Goal: Information Seeking & Learning: Learn about a topic

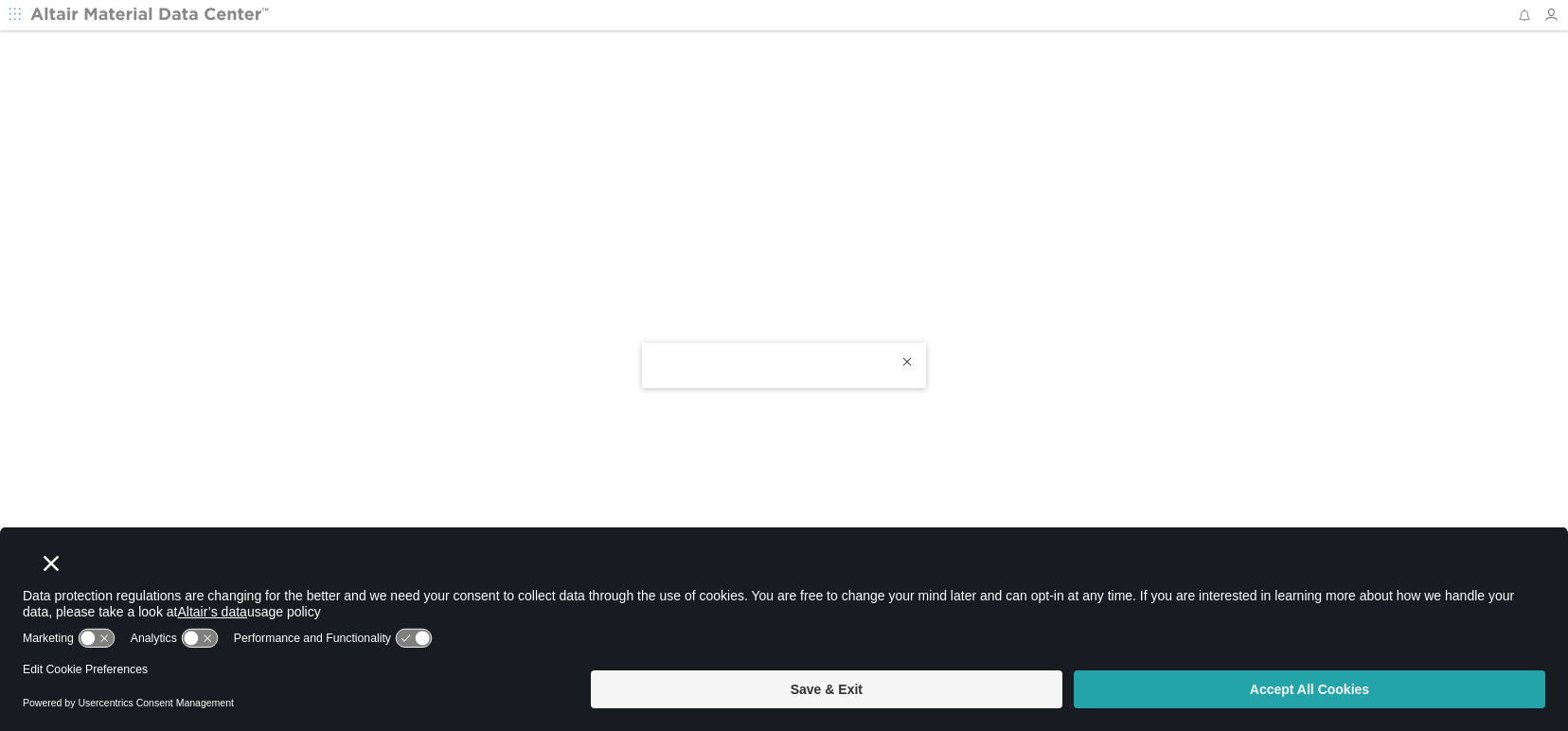
click at [1197, 696] on button "Accept All Cookies" at bounding box center [1309, 689] width 472 height 38
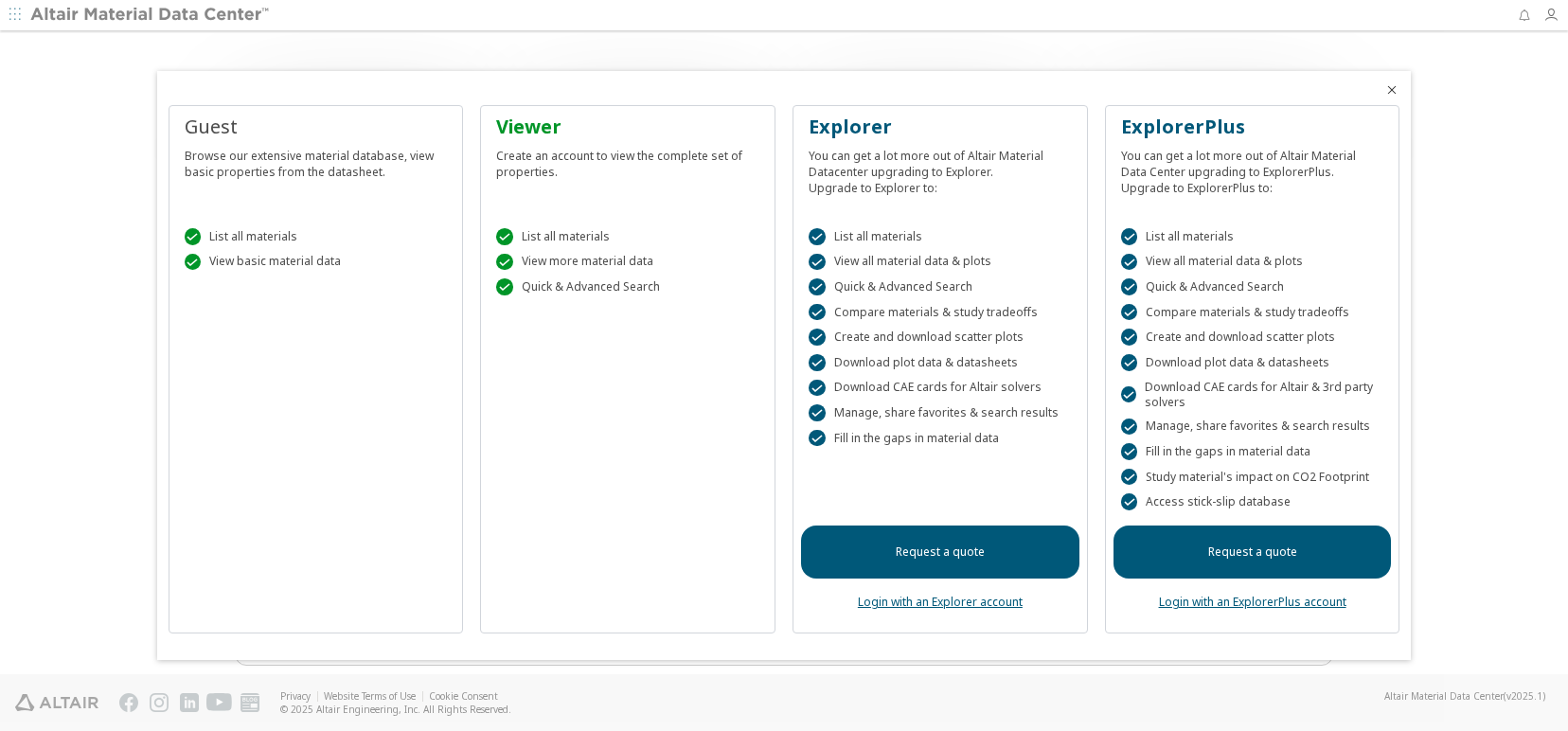
click at [974, 602] on link "Login with an Explorer account" at bounding box center [940, 602] width 164 height 17
click at [1394, 91] on icon "Close" at bounding box center [1392, 91] width 16 height 16
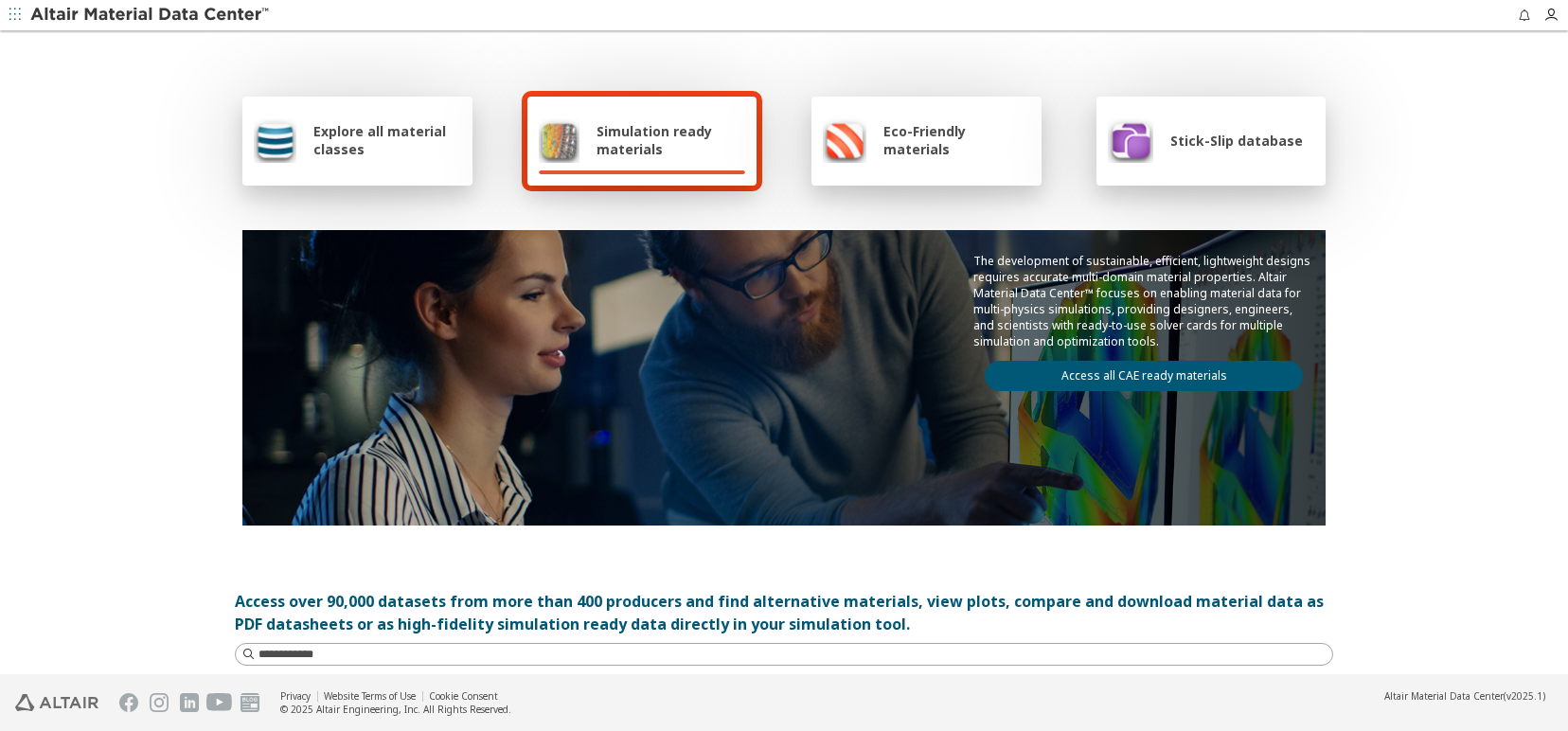
scroll to position [228, 0]
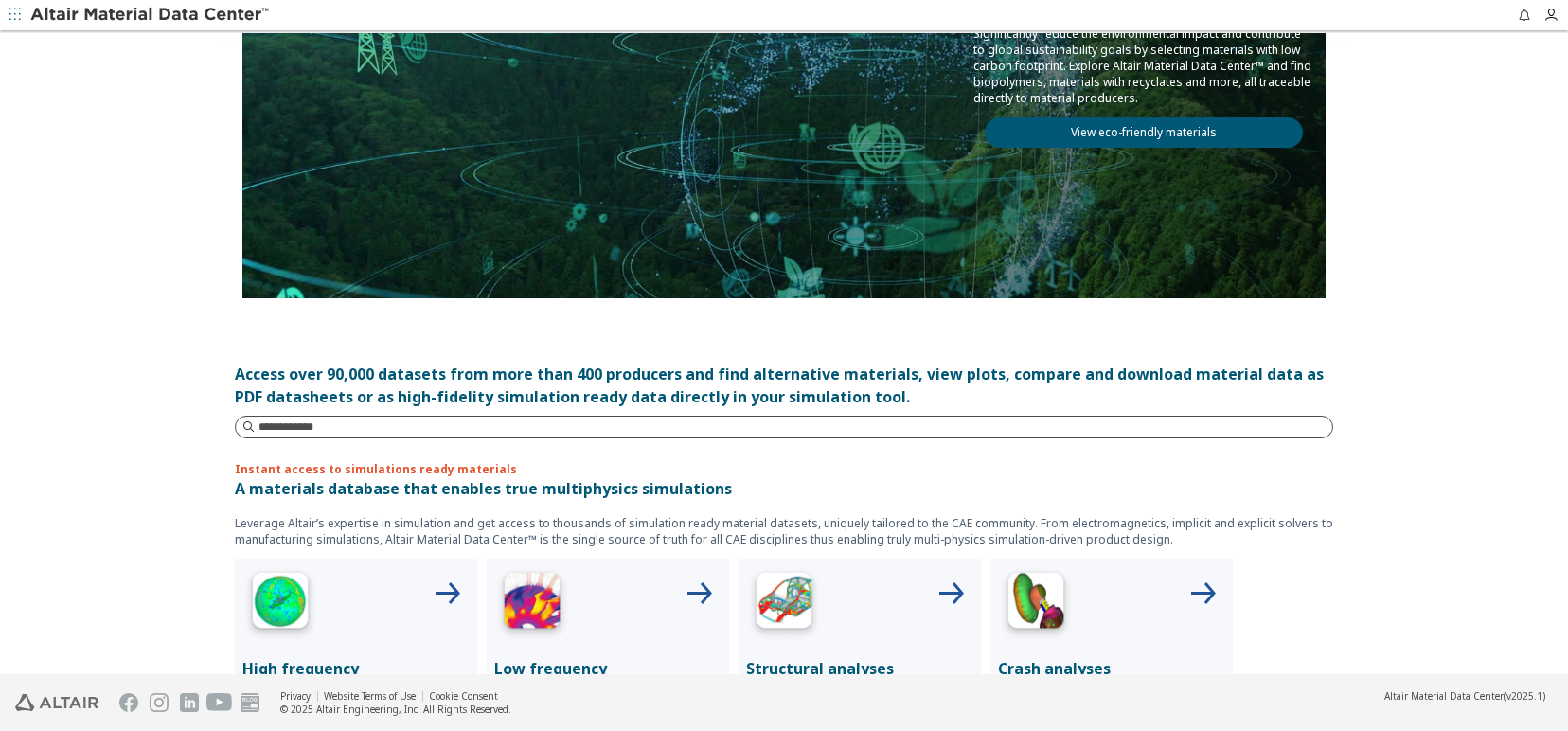
click at [343, 426] on input at bounding box center [796, 426] width 1074 height 18
type input "******"
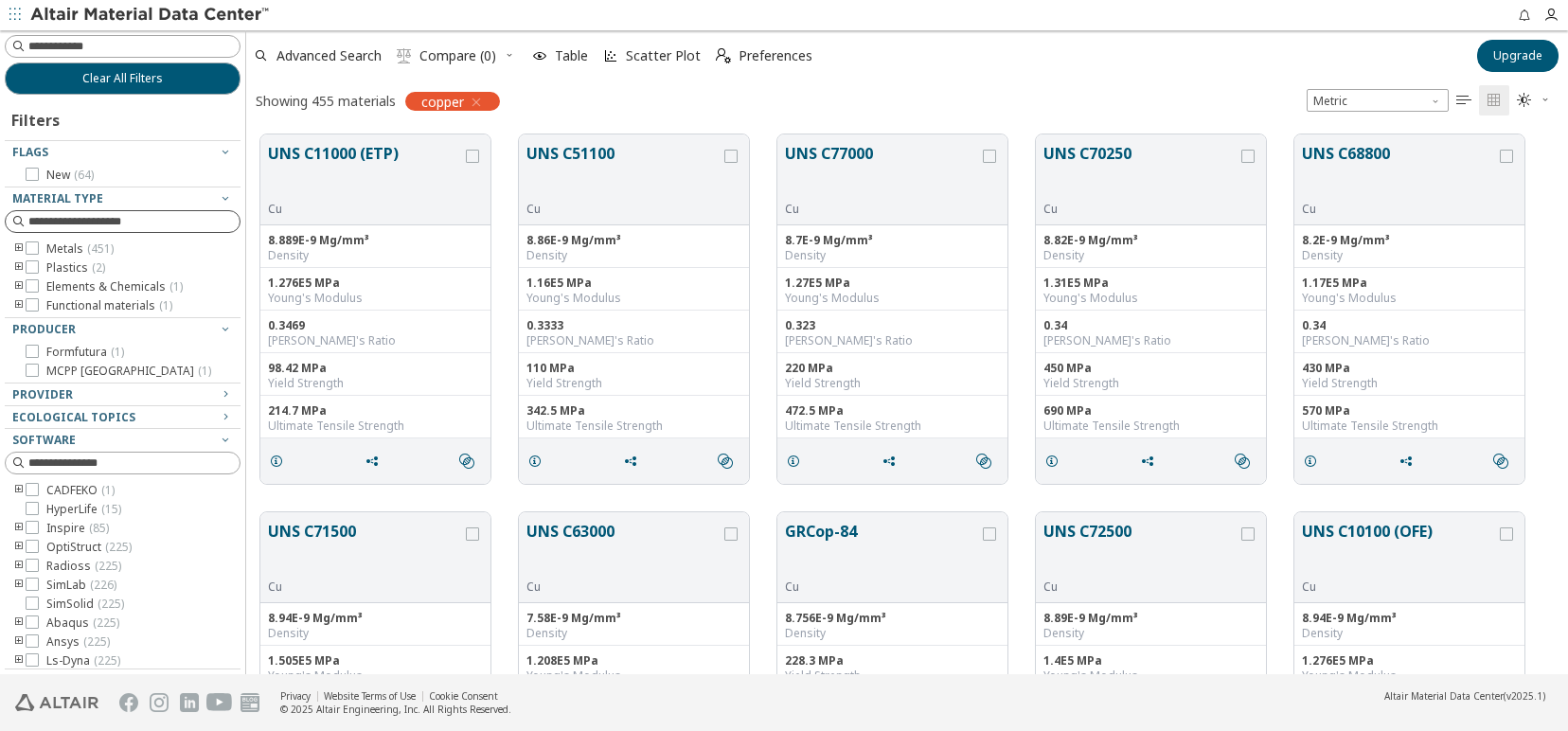
scroll to position [538, 1305]
click at [31, 490] on icon at bounding box center [32, 490] width 14 height 14
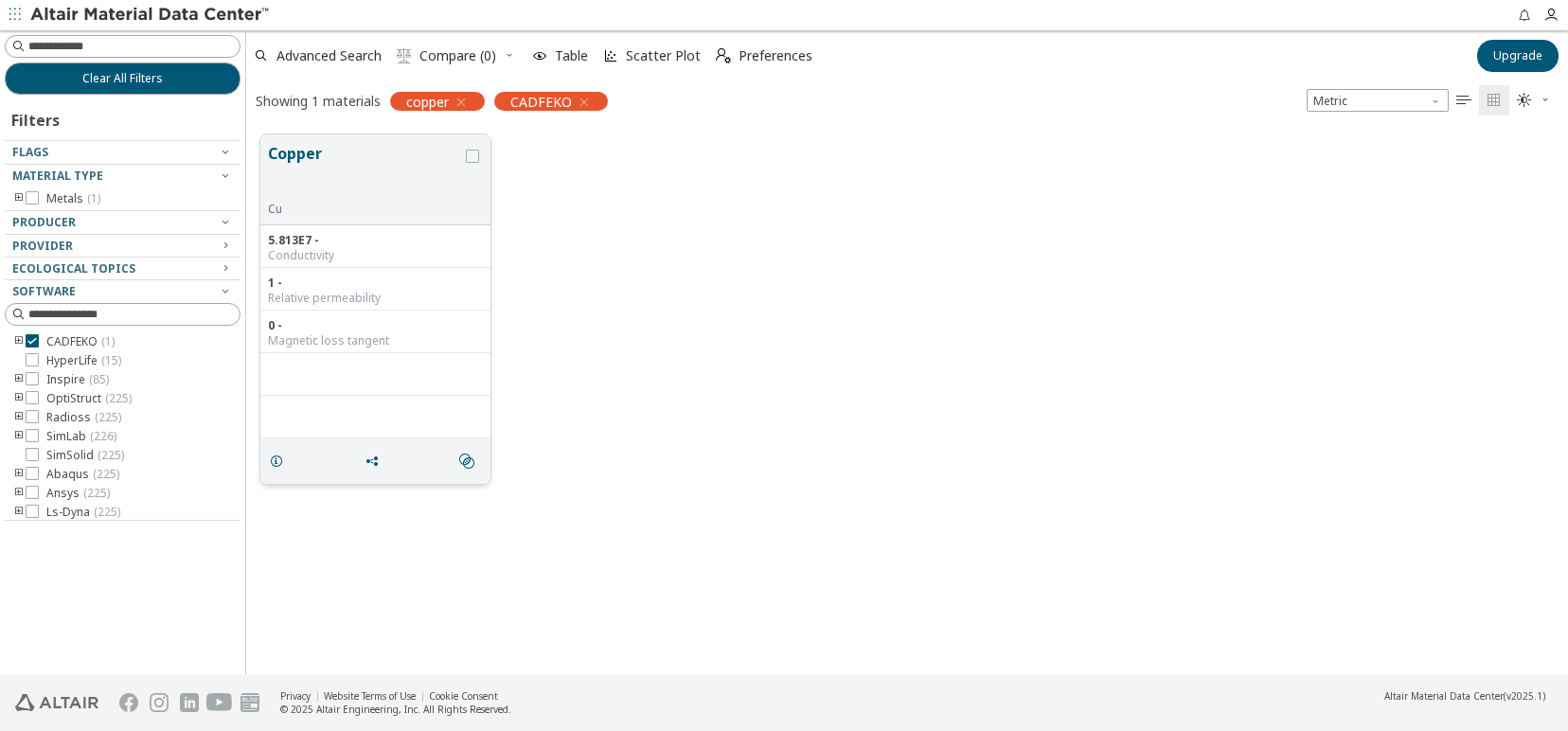
click at [375, 217] on div "Copper Cu" at bounding box center [375, 179] width 230 height 91
click at [468, 160] on icon "grid" at bounding box center [473, 157] width 14 height 14
click at [407, 194] on button "Copper" at bounding box center [365, 171] width 195 height 59
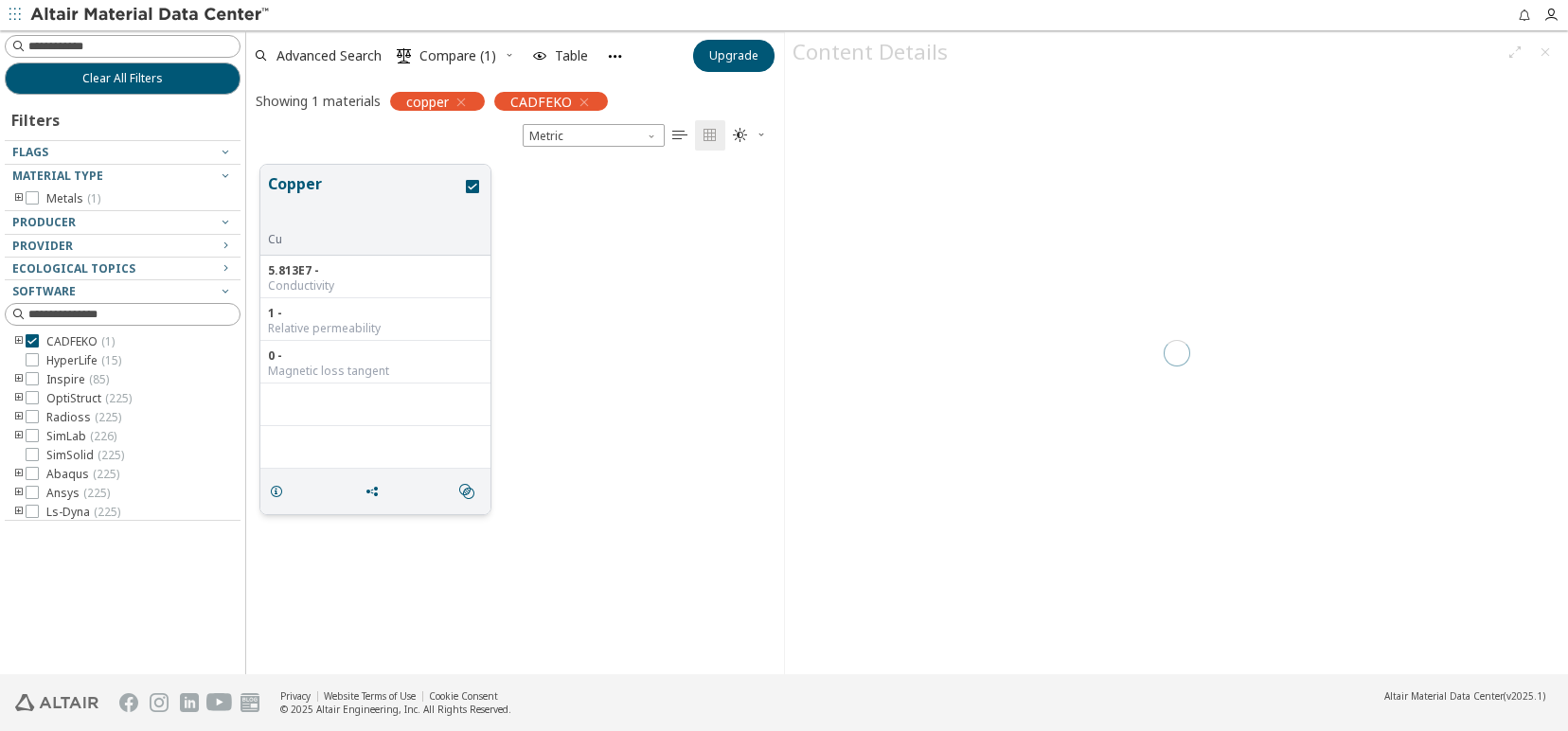
click at [407, 194] on button "Copper" at bounding box center [365, 201] width 195 height 59
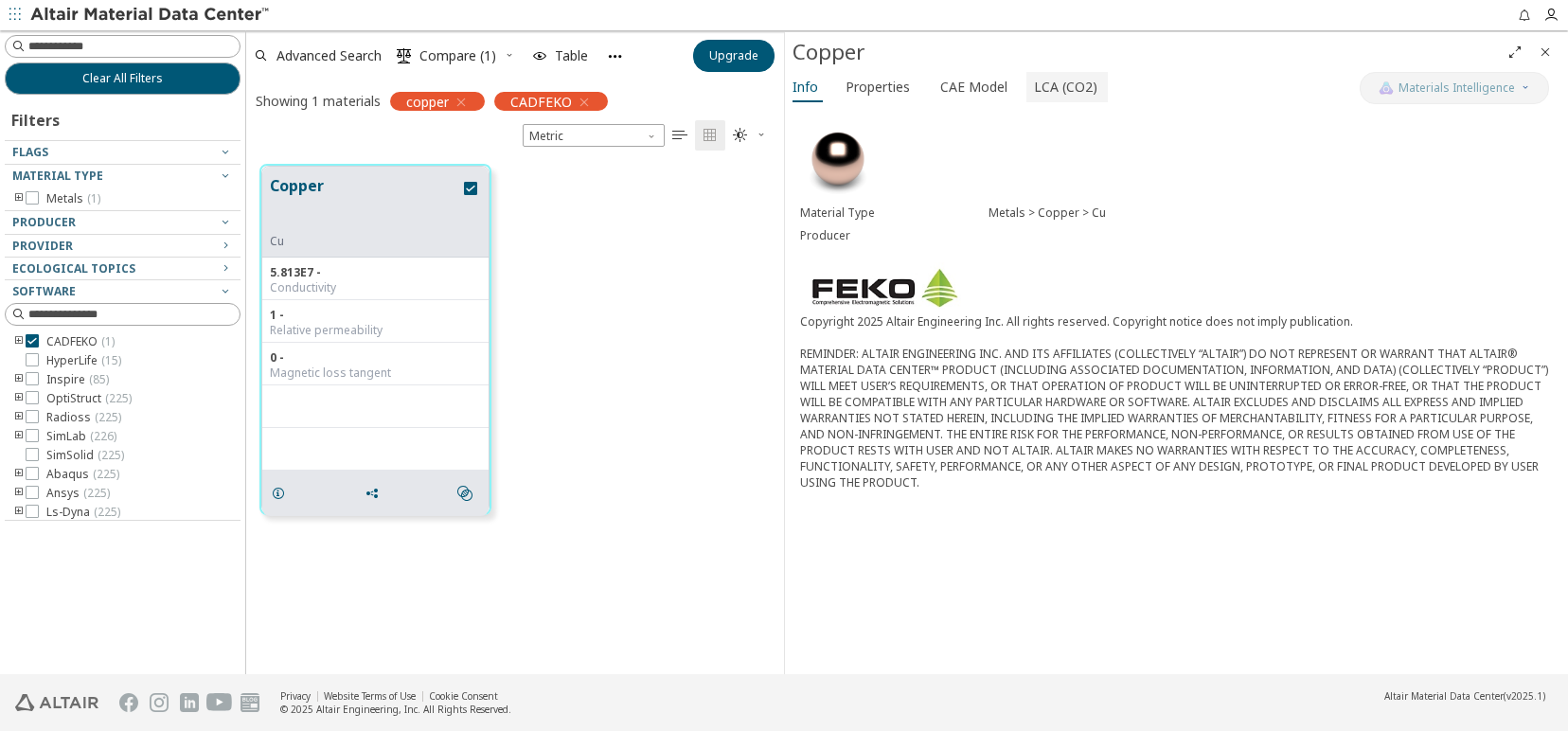
click at [1067, 89] on span "LCA (CO2)" at bounding box center [1065, 87] width 63 height 30
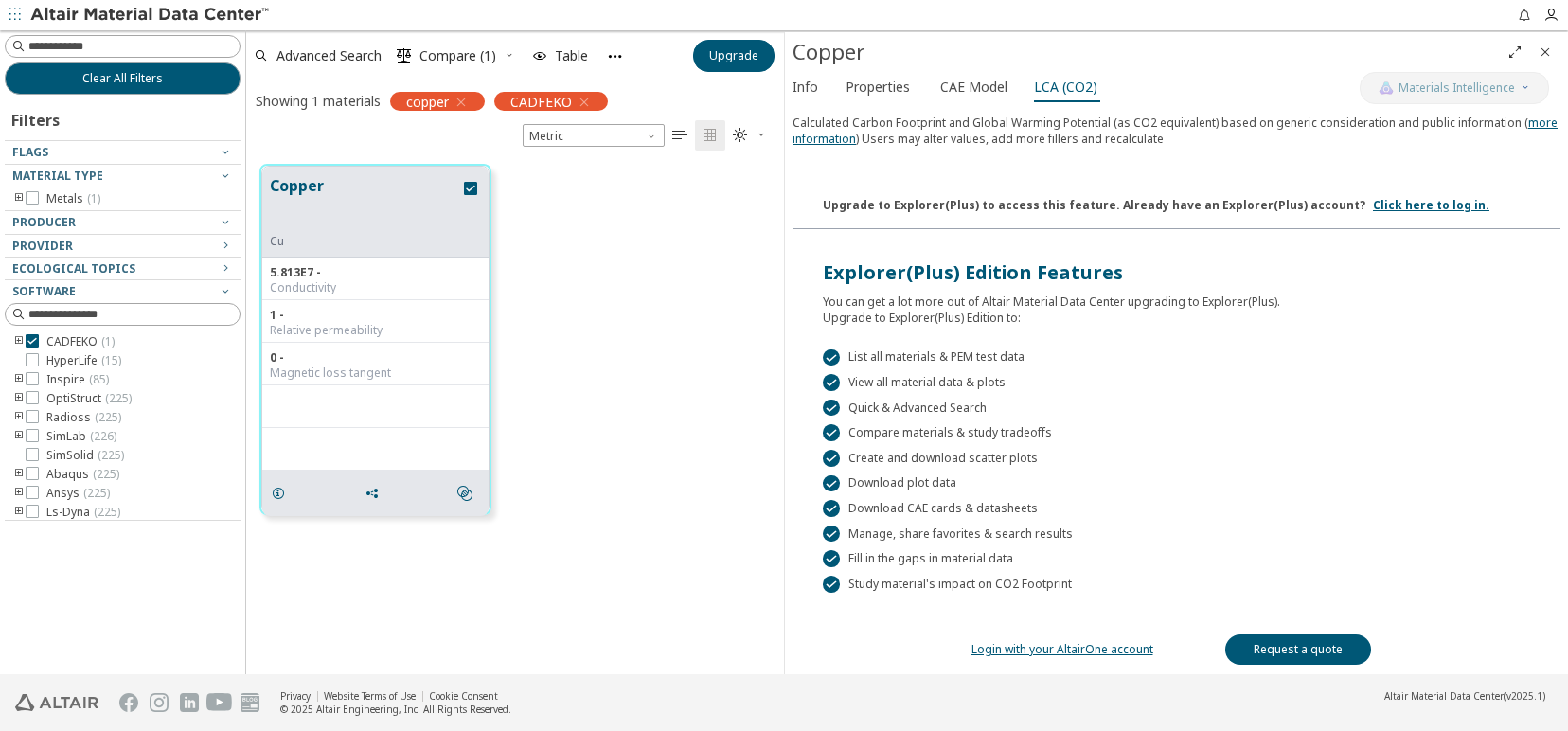
scroll to position [228, 0]
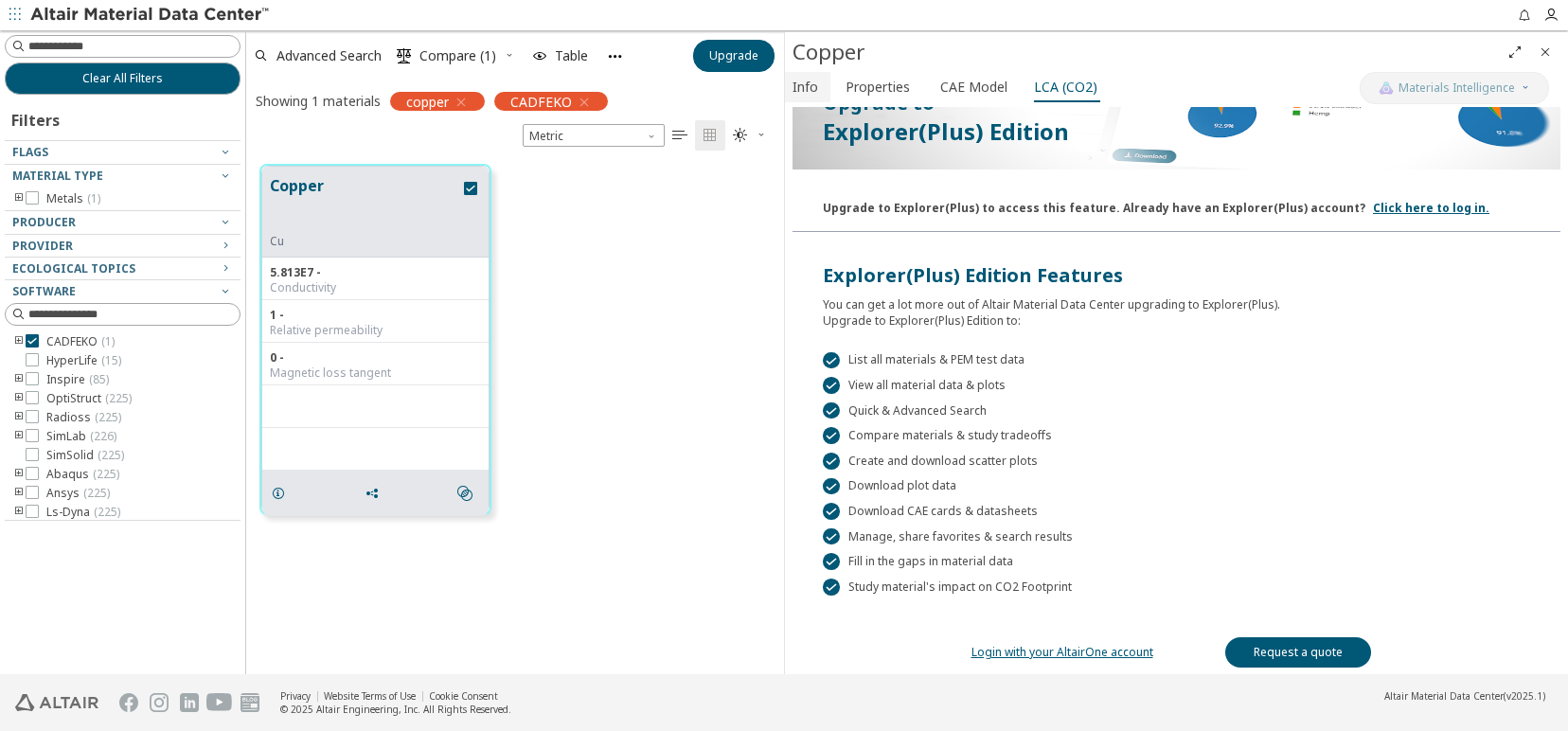
click at [821, 87] on button "Info" at bounding box center [807, 87] width 46 height 30
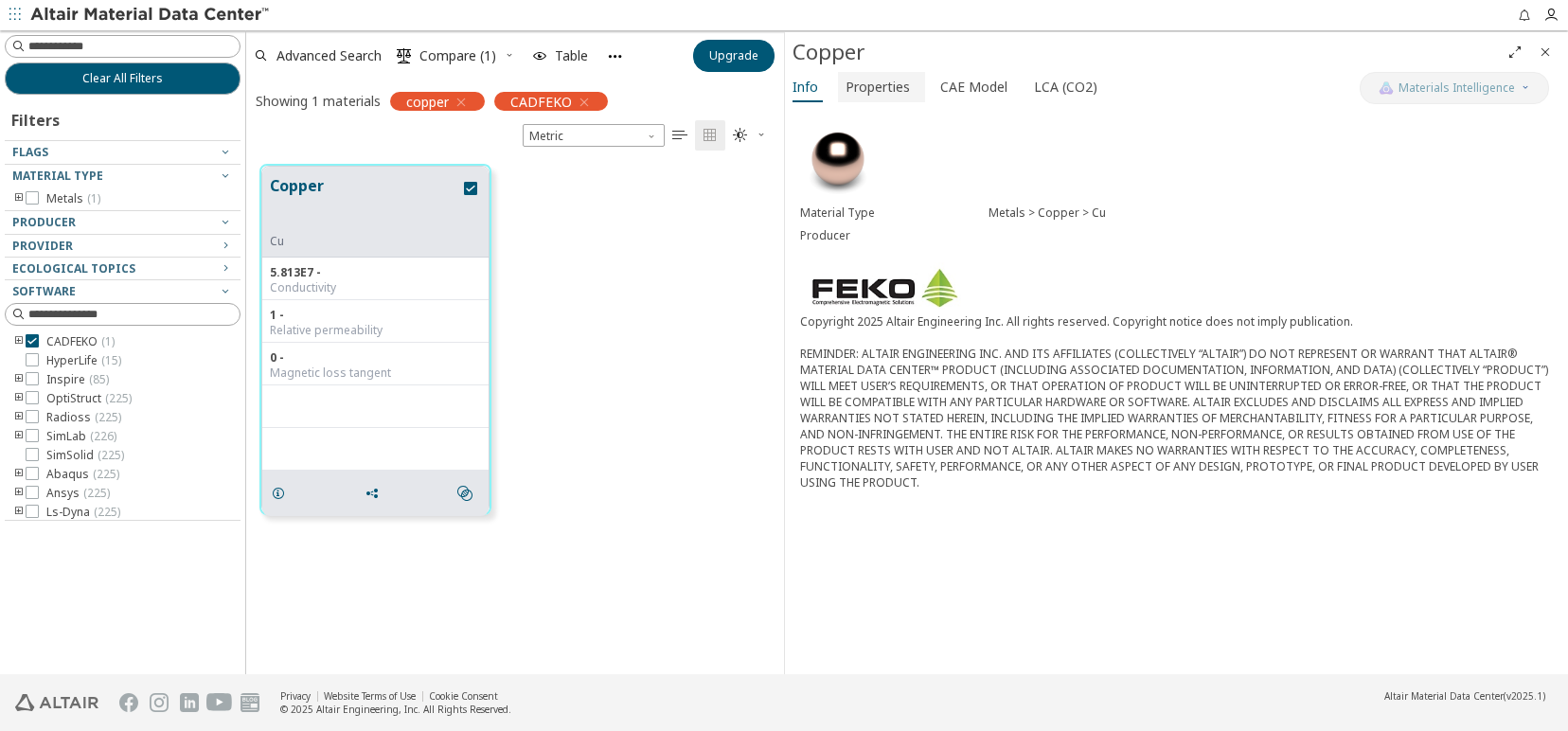
click at [906, 75] on span "Properties" at bounding box center [877, 87] width 64 height 30
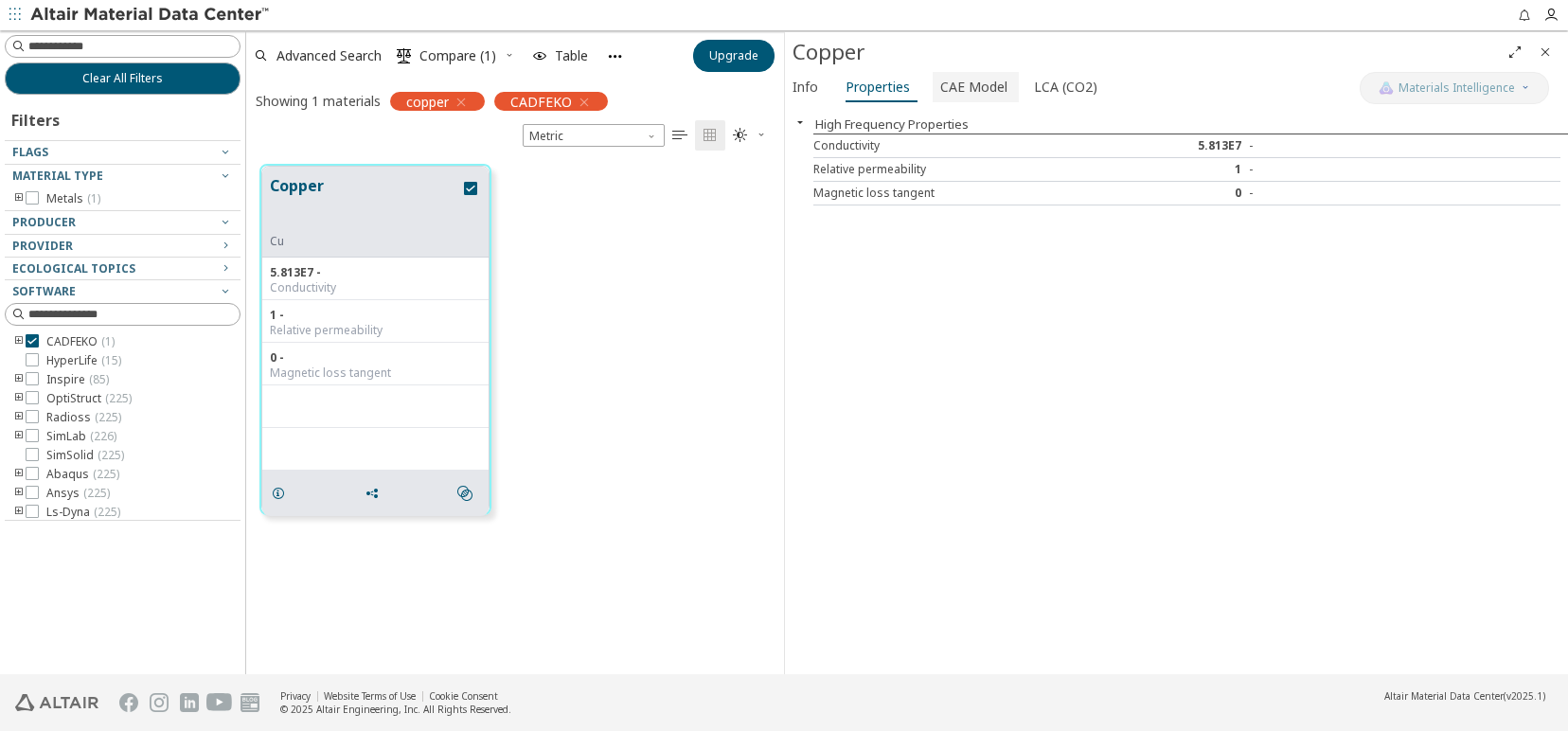
click at [972, 83] on span "CAE Model" at bounding box center [973, 87] width 67 height 30
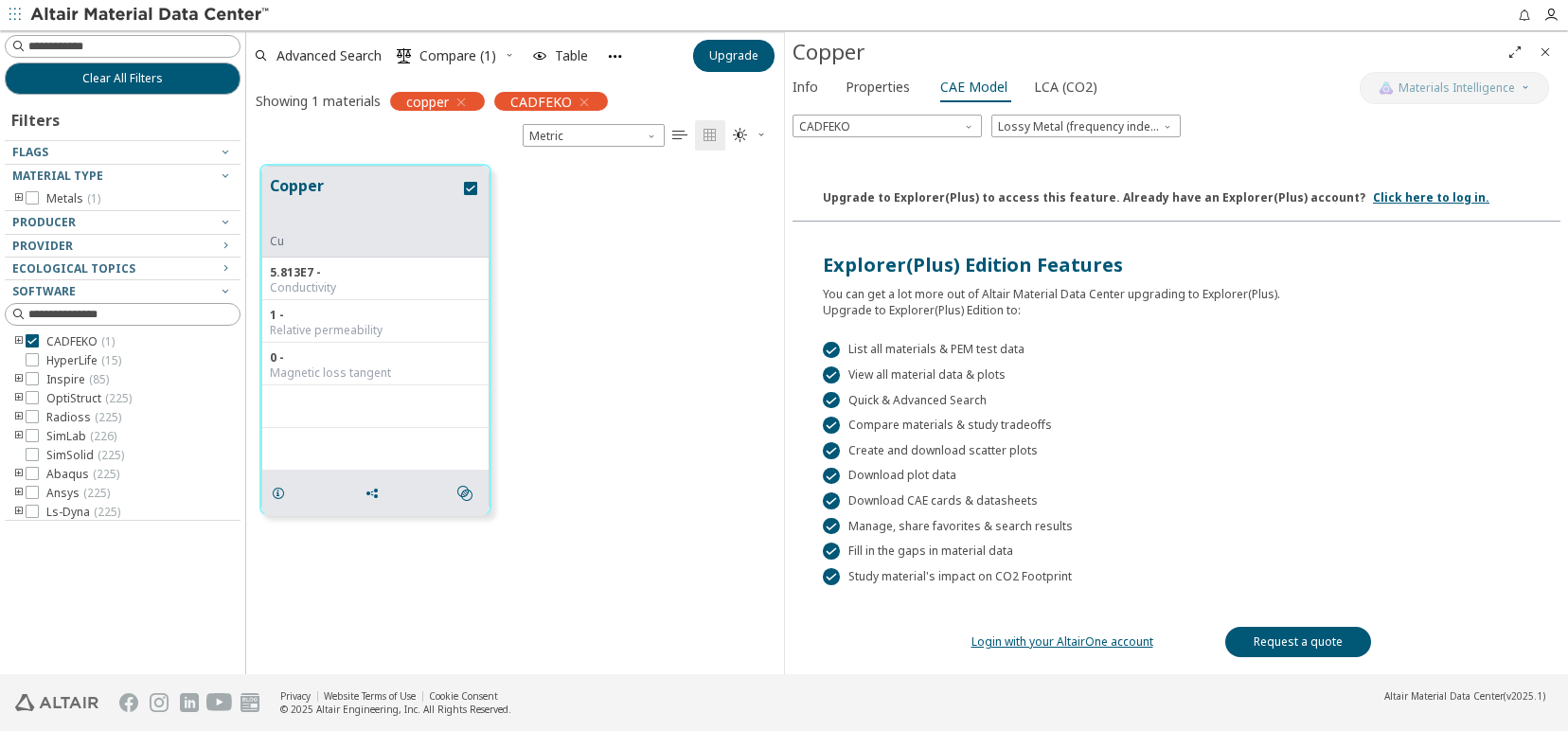
scroll to position [0, 0]
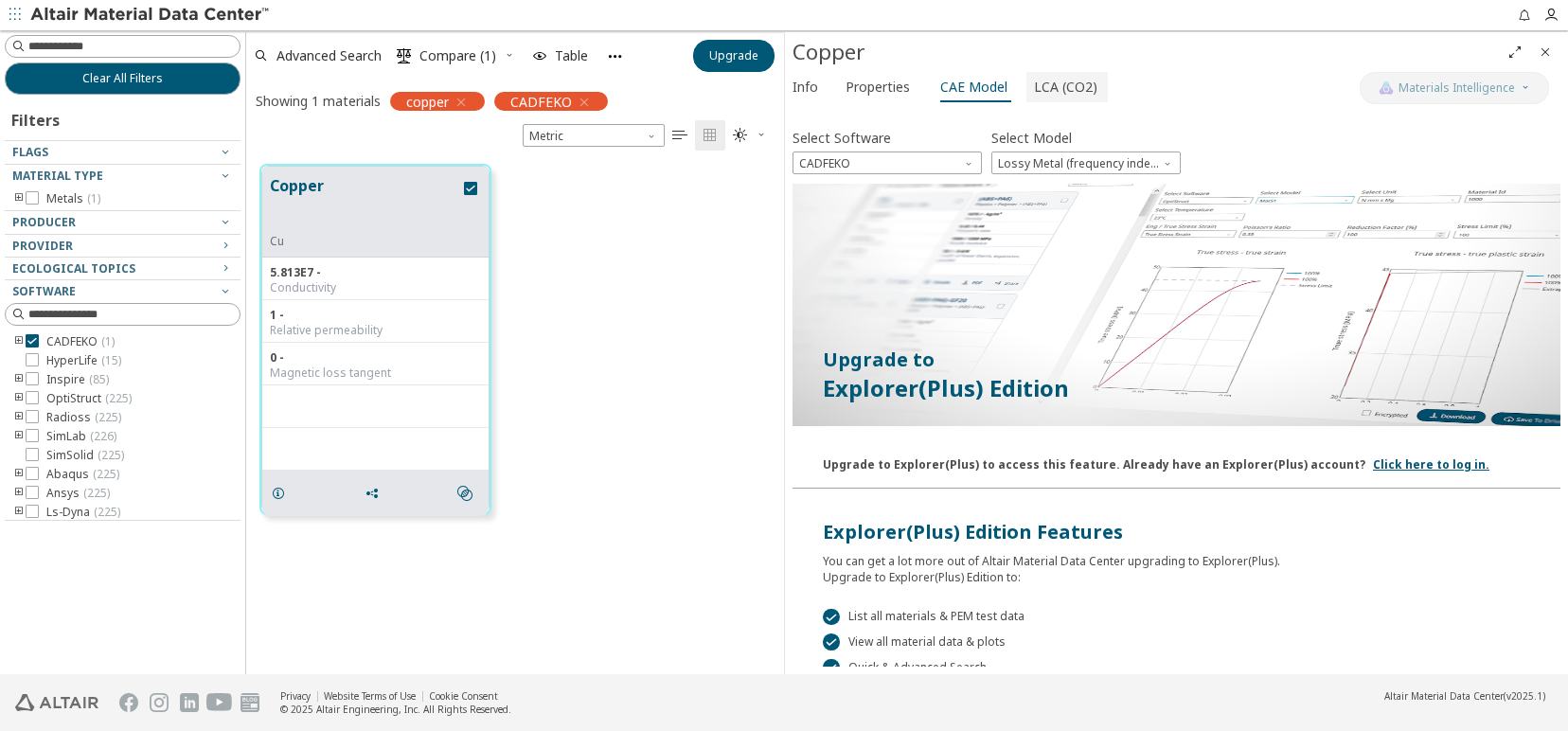
click at [1052, 78] on span "LCA (CO2)" at bounding box center [1065, 87] width 63 height 30
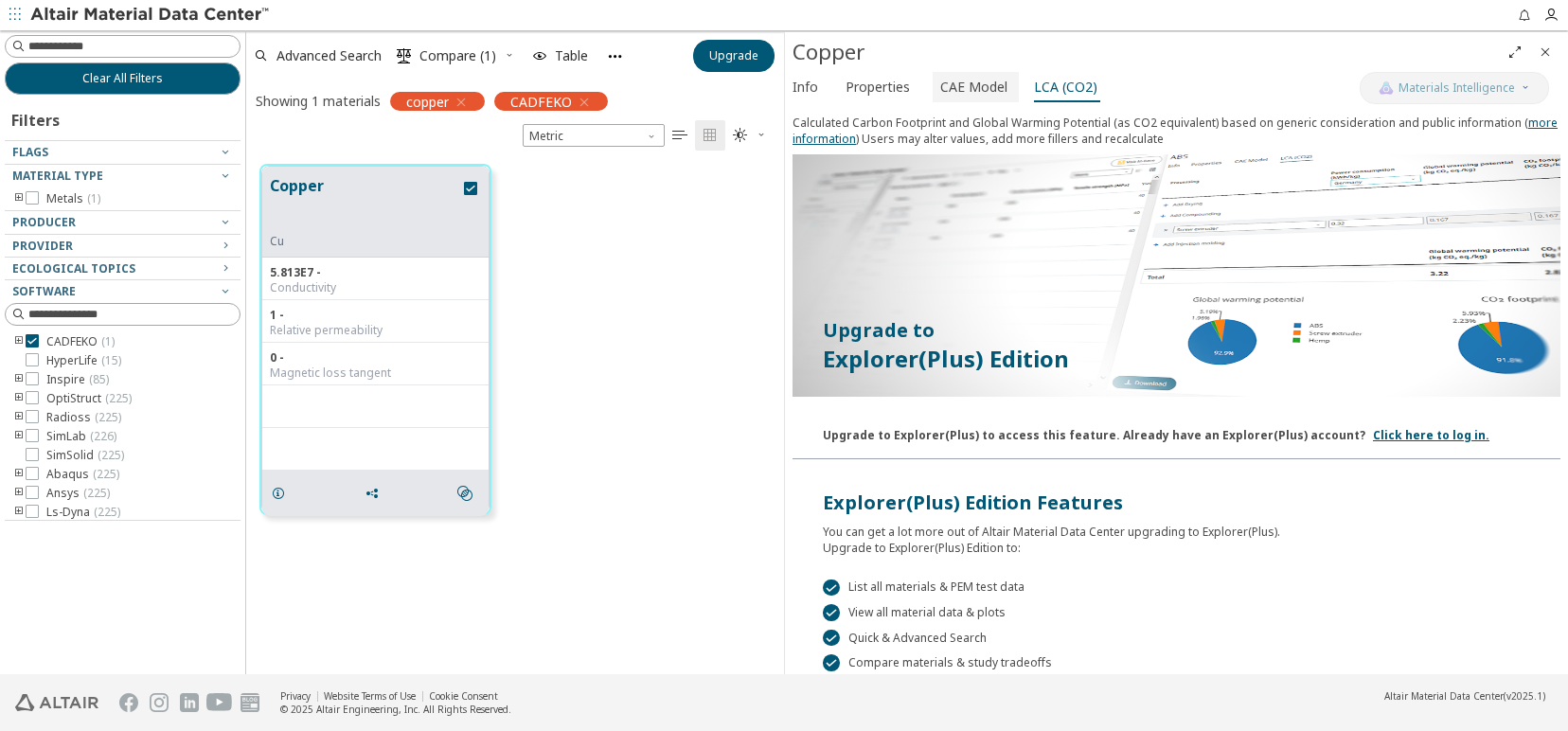
click at [992, 81] on span "CAE Model" at bounding box center [973, 87] width 67 height 30
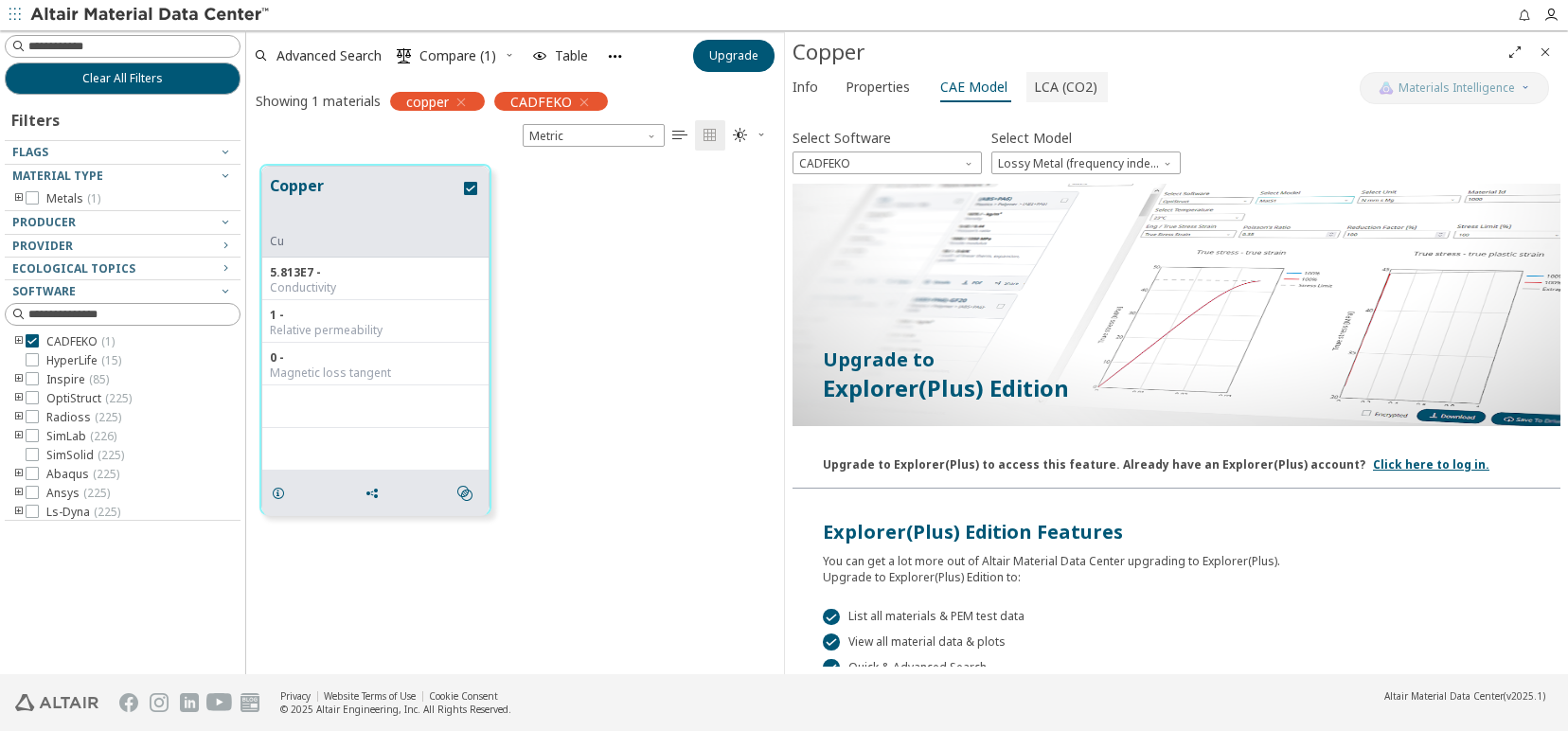
click at [1058, 85] on span "LCA (CO2)" at bounding box center [1065, 87] width 63 height 30
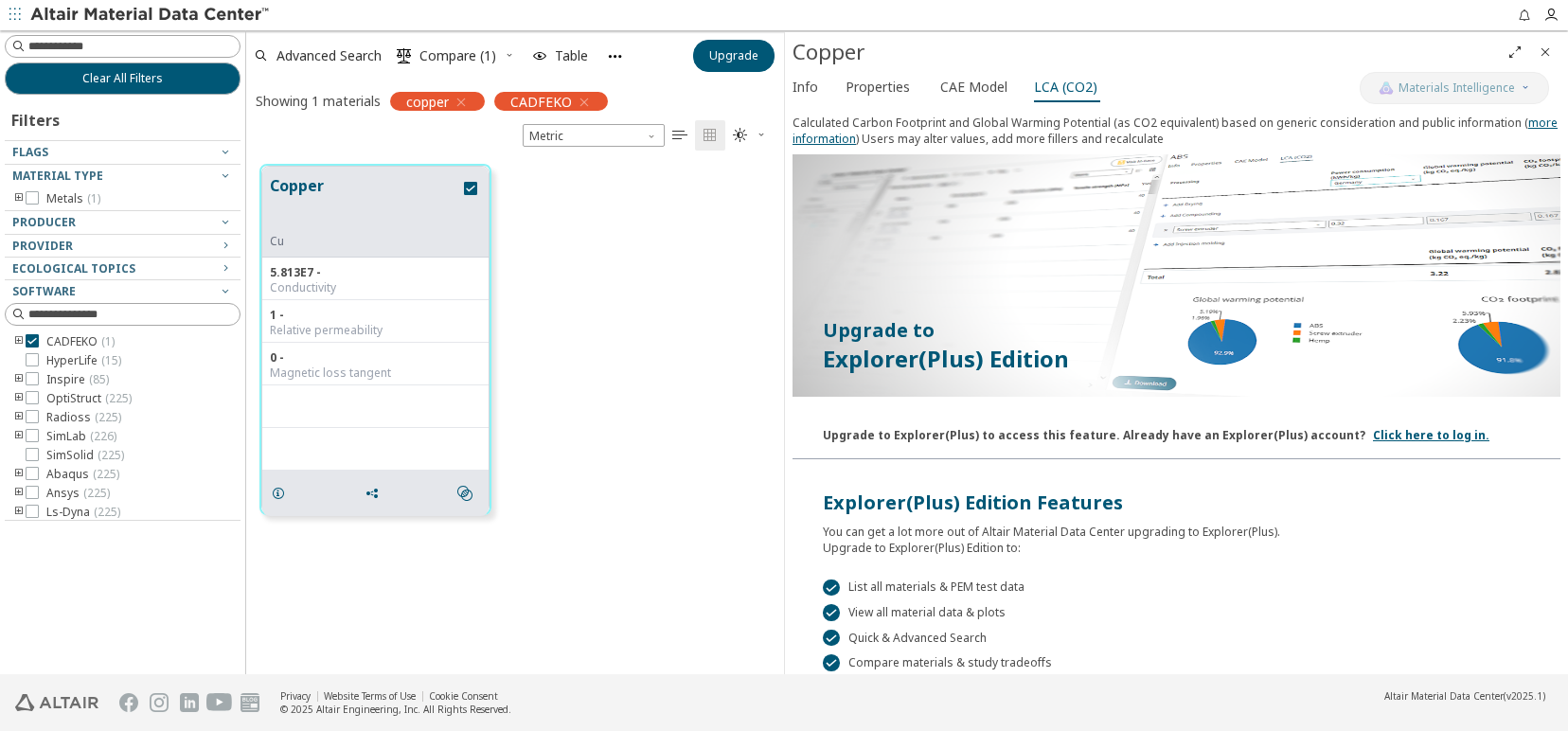
scroll to position [228, 0]
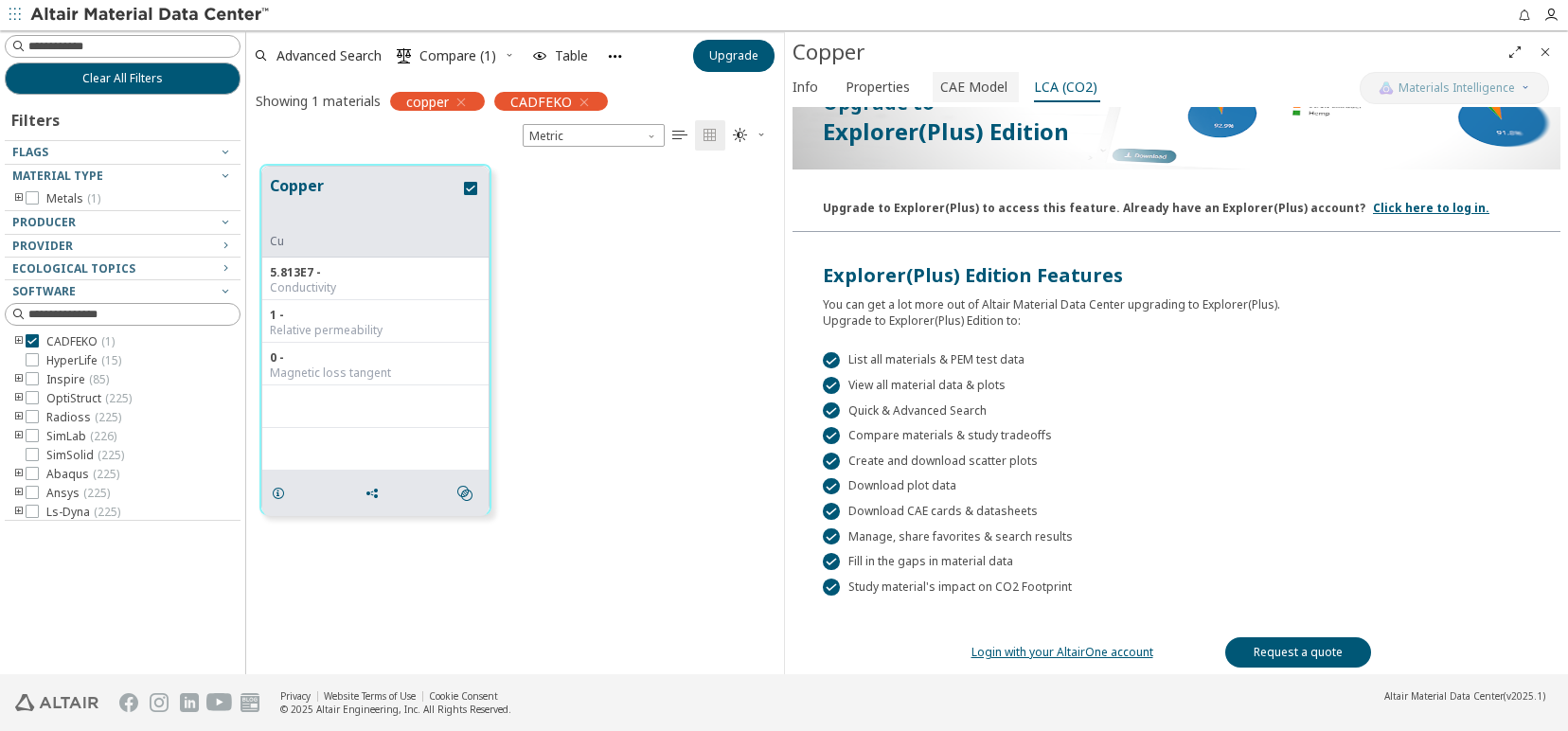
click at [972, 83] on span "CAE Model" at bounding box center [973, 87] width 67 height 30
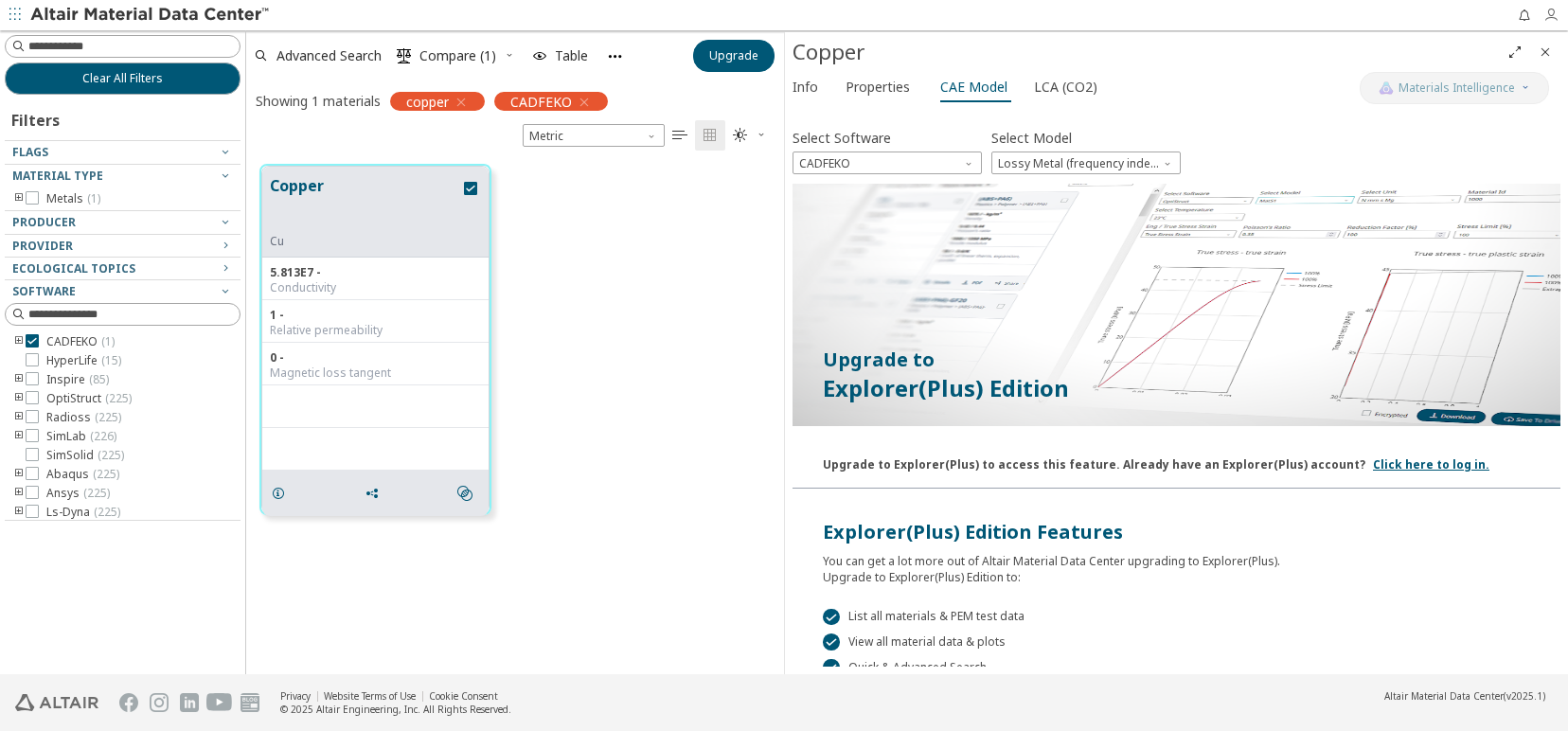
click at [1546, 18] on icon "button" at bounding box center [1550, 16] width 16 height 16
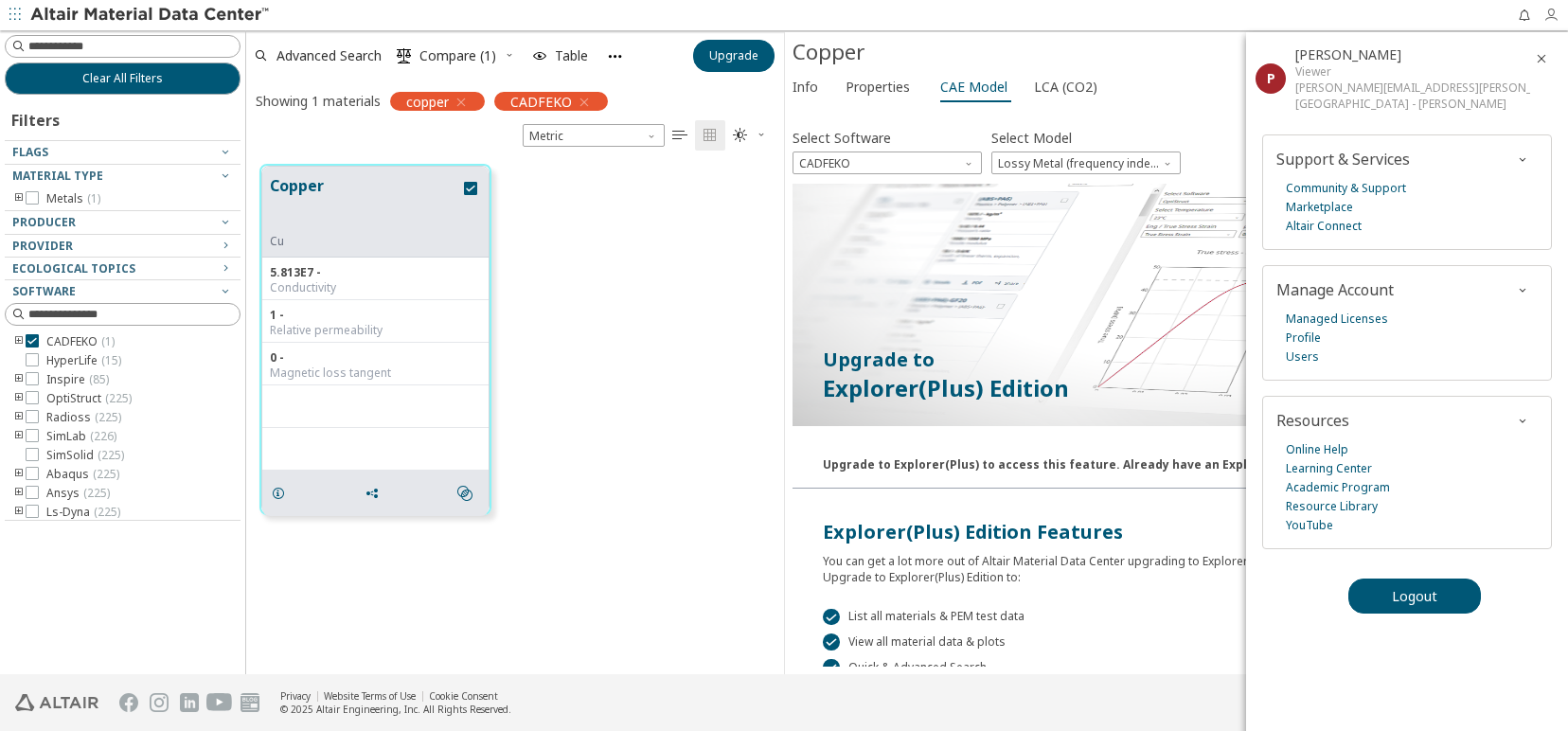
click at [1546, 18] on icon "button" at bounding box center [1550, 16] width 16 height 16
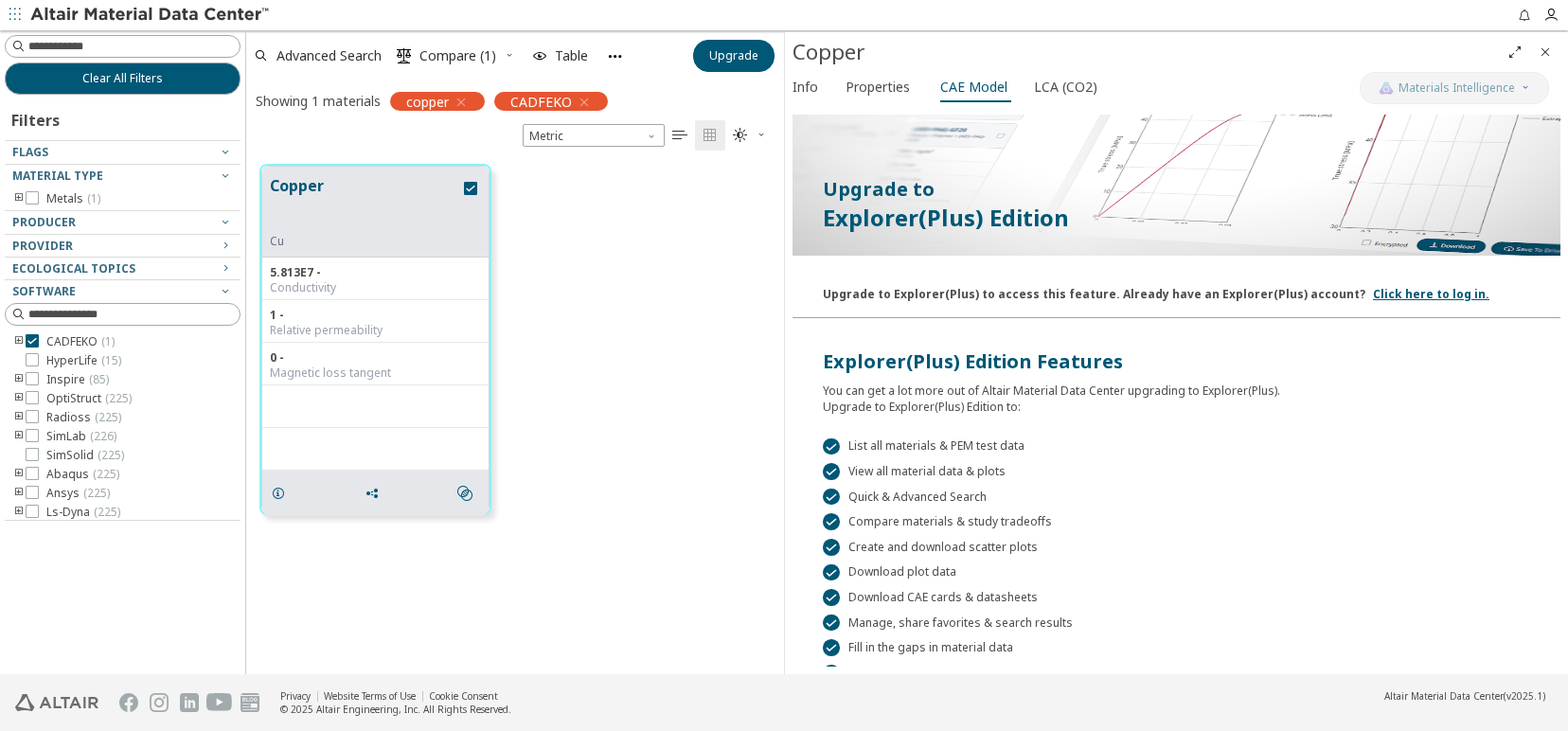
scroll to position [265, 0]
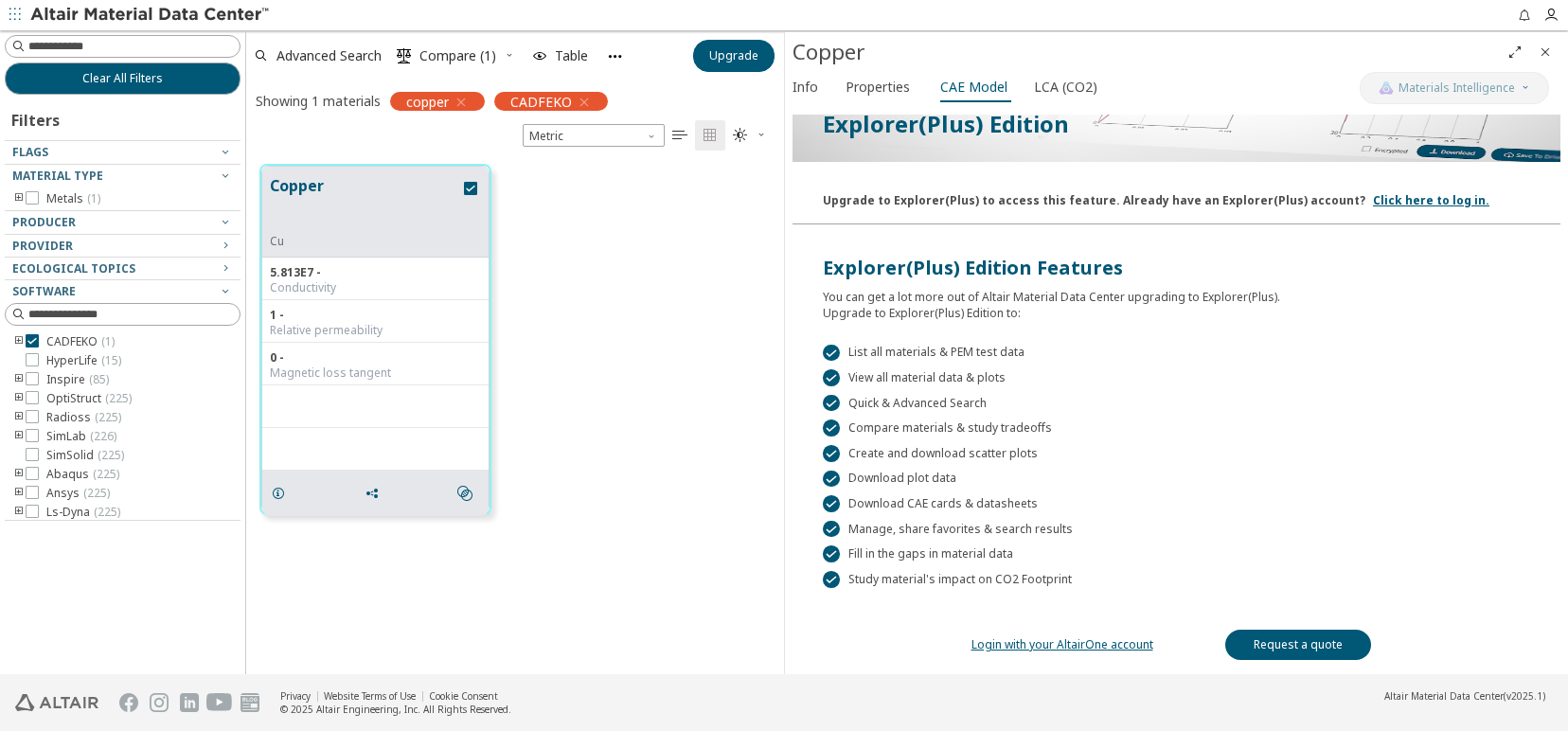
click at [1093, 637] on link "Login with your AltairOne account" at bounding box center [1062, 644] width 182 height 17
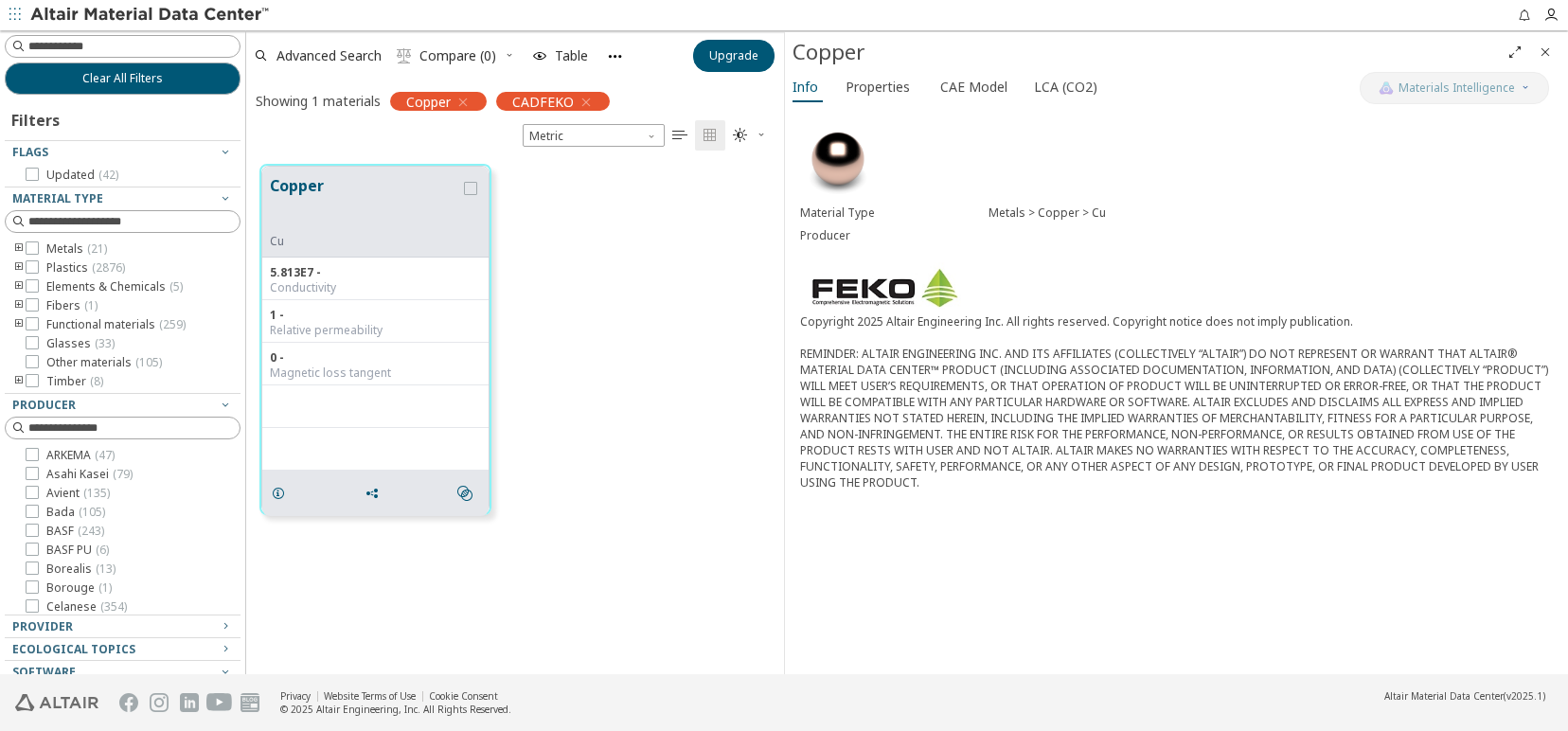
scroll to position [508, 521]
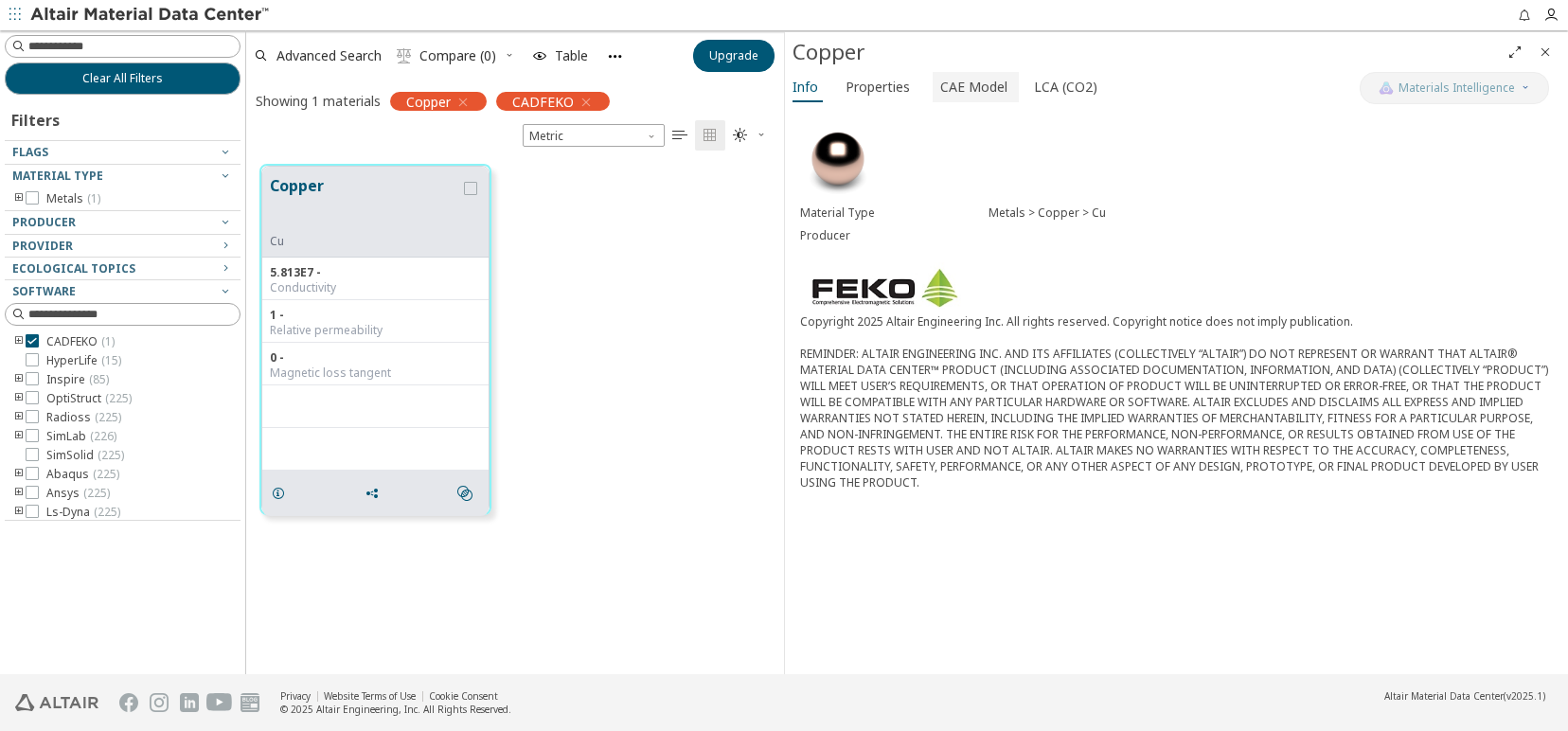
click at [971, 89] on span "CAE Model" at bounding box center [973, 87] width 67 height 30
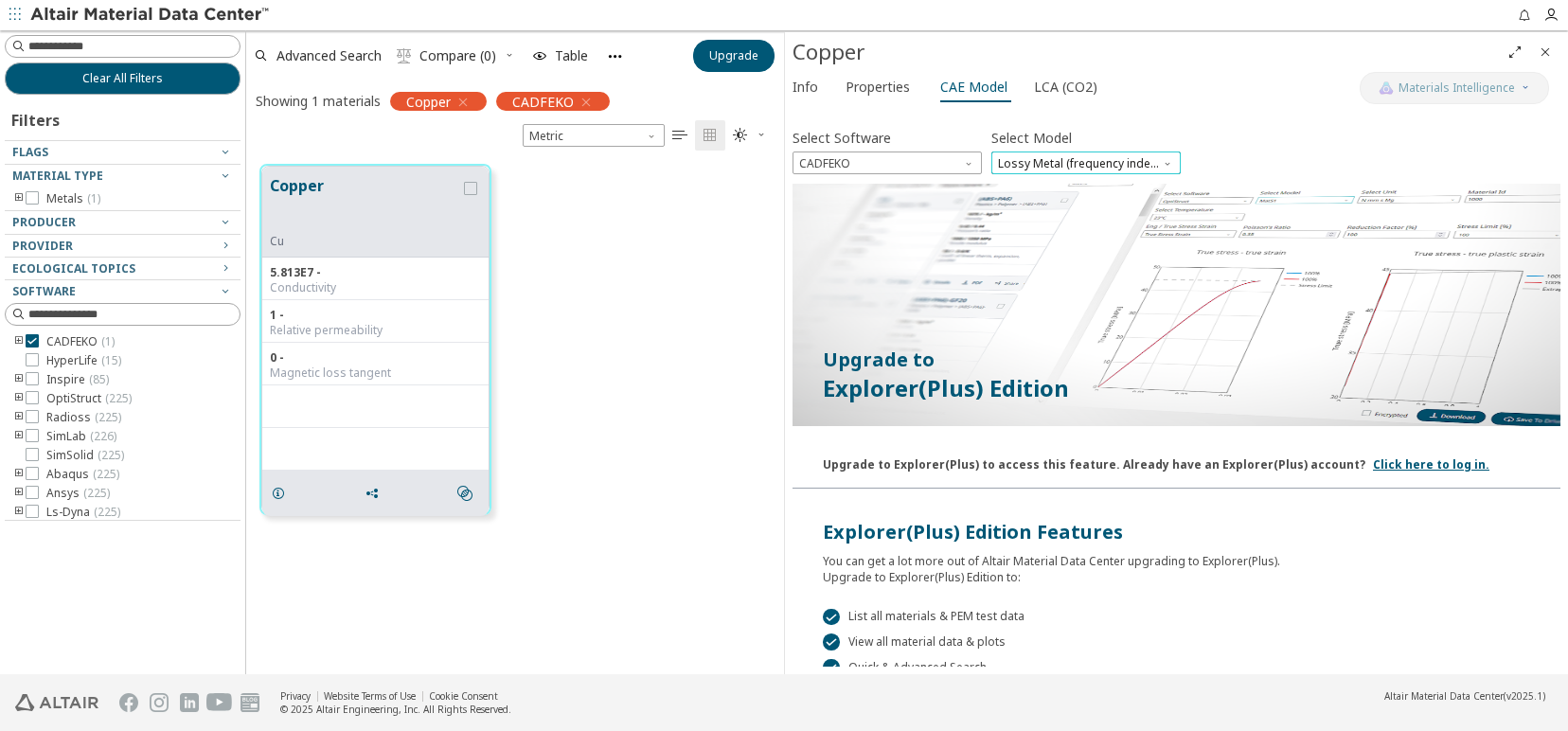
click at [1052, 164] on span "Lossy Metal (frequency independent)" at bounding box center [1086, 163] width 190 height 22
click at [1060, 185] on span "Lossy Metal (frequency independent)" at bounding box center [1086, 182] width 172 height 16
click at [898, 157] on span "CADFEKO" at bounding box center [887, 163] width 190 height 22
click at [876, 173] on button "CADFEKO" at bounding box center [887, 180] width 190 height 22
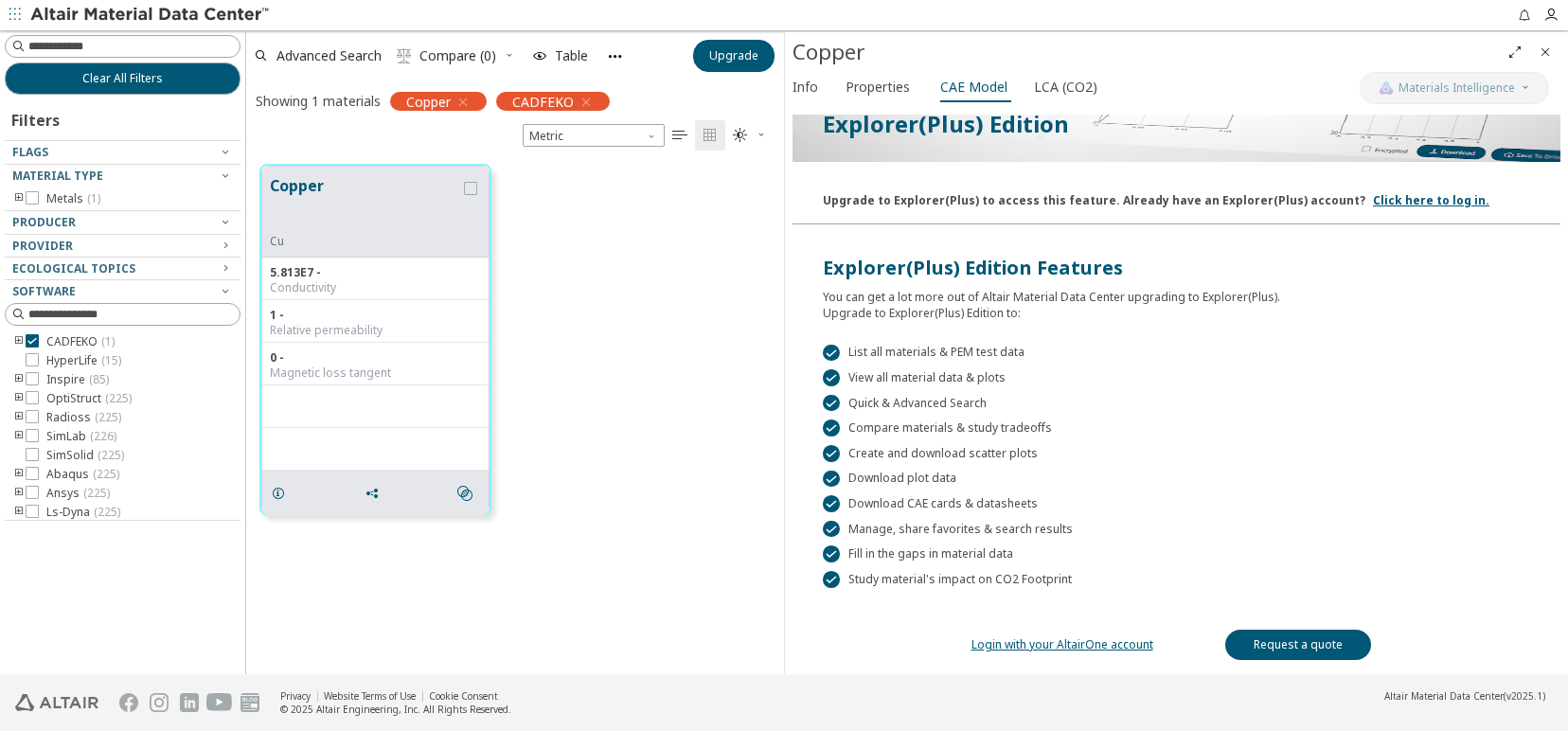
scroll to position [0, 0]
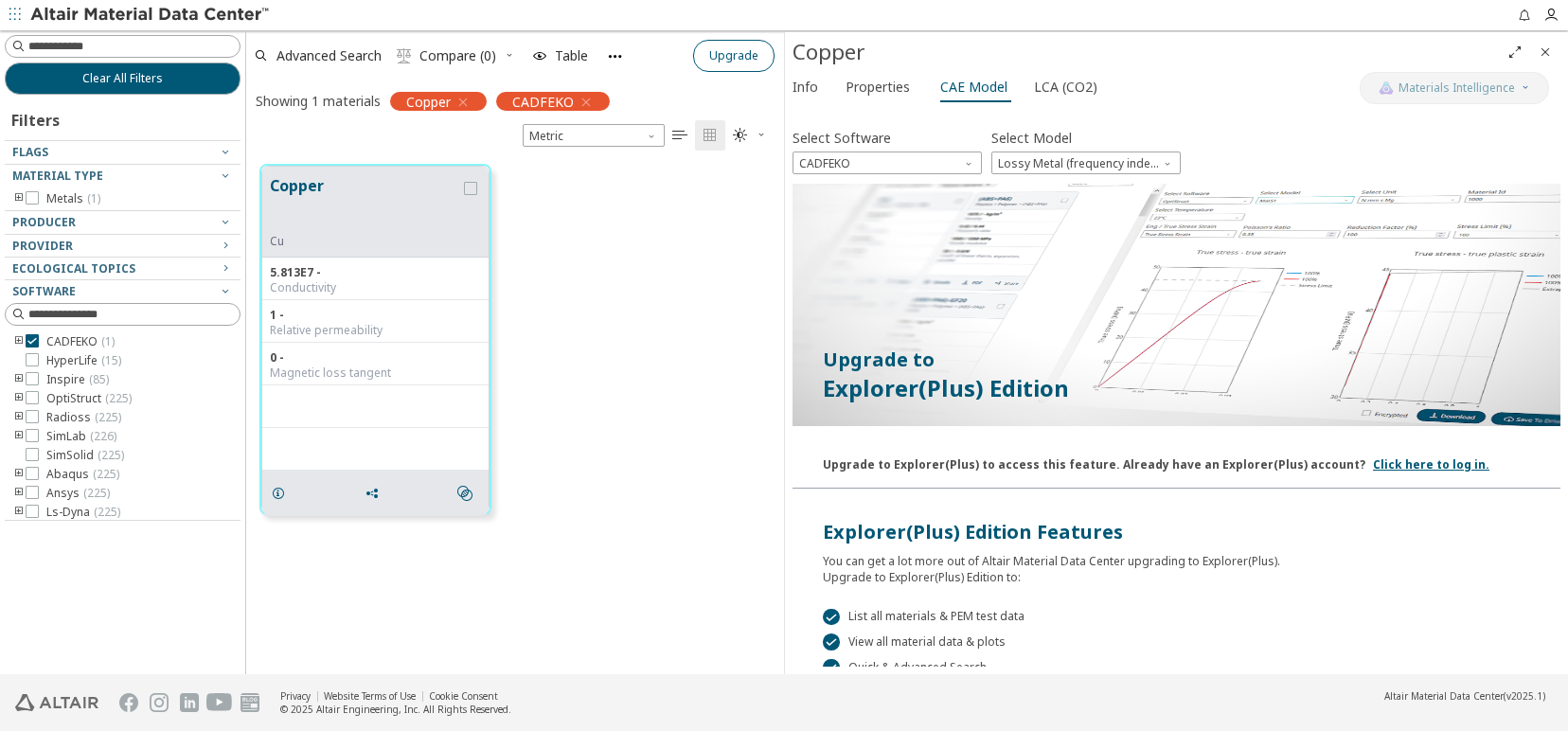
click at [742, 62] on span "Upgrade" at bounding box center [733, 56] width 50 height 16
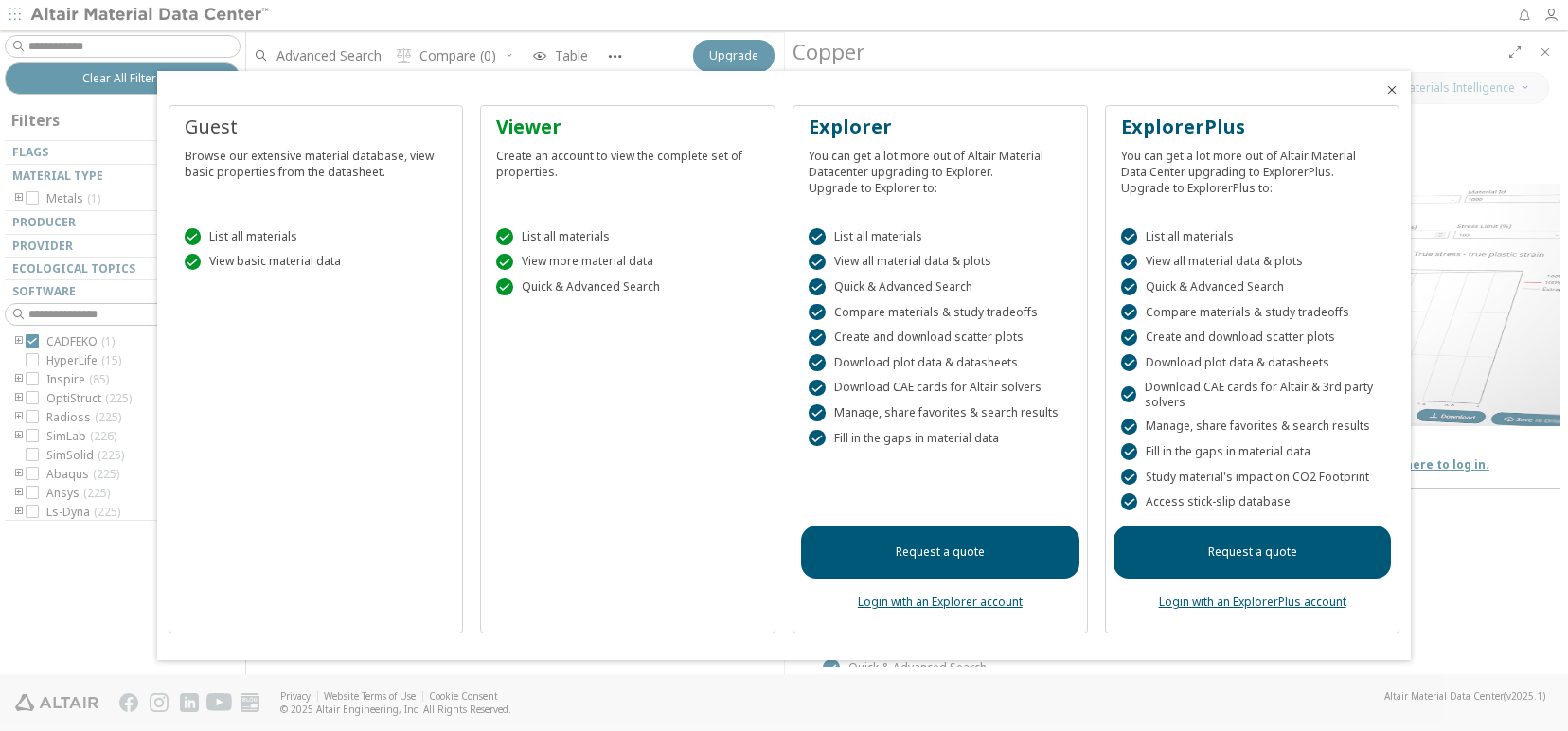
click at [990, 548] on link "Request a quote" at bounding box center [940, 552] width 278 height 54
click at [951, 553] on link "Request a quote" at bounding box center [940, 552] width 278 height 54
click at [1392, 88] on icon "Close" at bounding box center [1392, 91] width 16 height 16
